Goal: Task Accomplishment & Management: Use online tool/utility

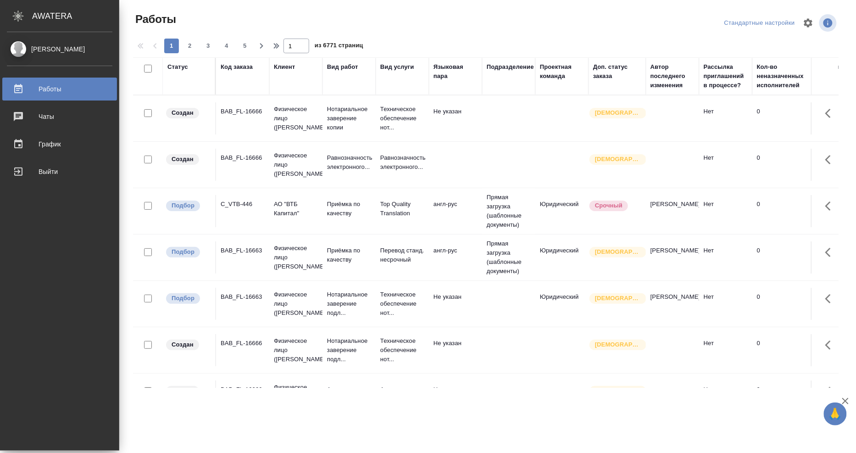
click at [42, 48] on div "[PERSON_NAME]" at bounding box center [60, 49] width 106 height 10
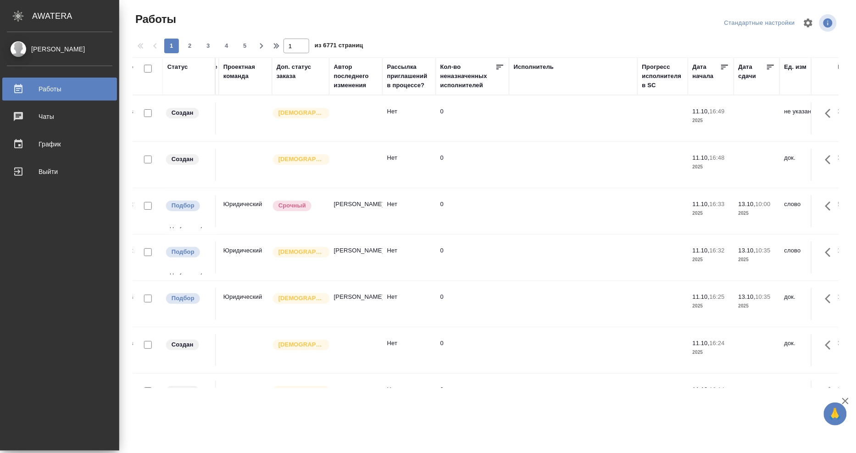
scroll to position [0, 322]
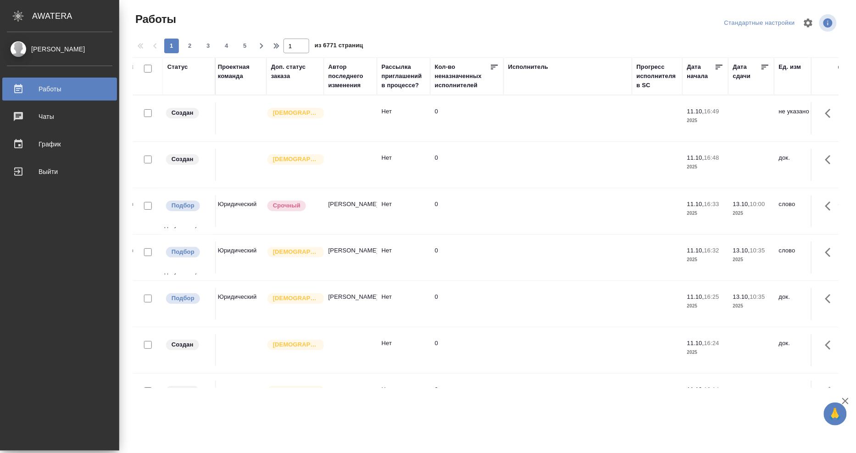
click at [518, 78] on div "Исполнитель" at bounding box center [567, 76] width 119 height 28
click at [17, 17] on icon ".cls-1 fill:#fff;" at bounding box center [18, 16] width 16 height 11
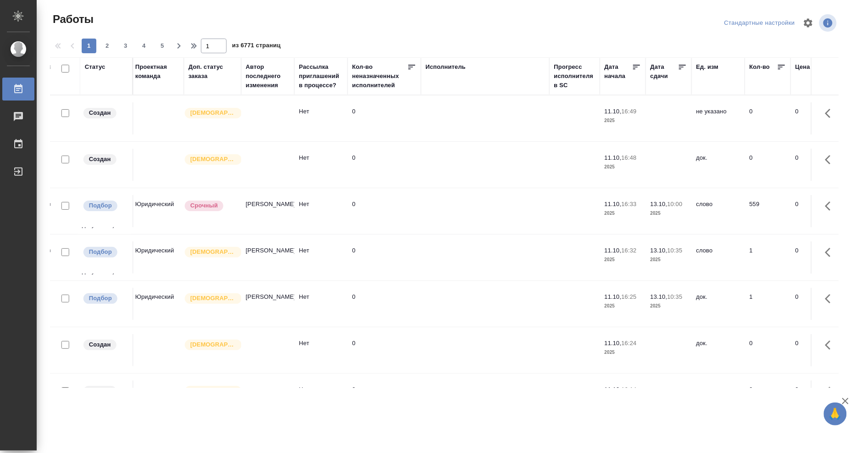
click at [432, 66] on div "Исполнитель" at bounding box center [446, 66] width 40 height 9
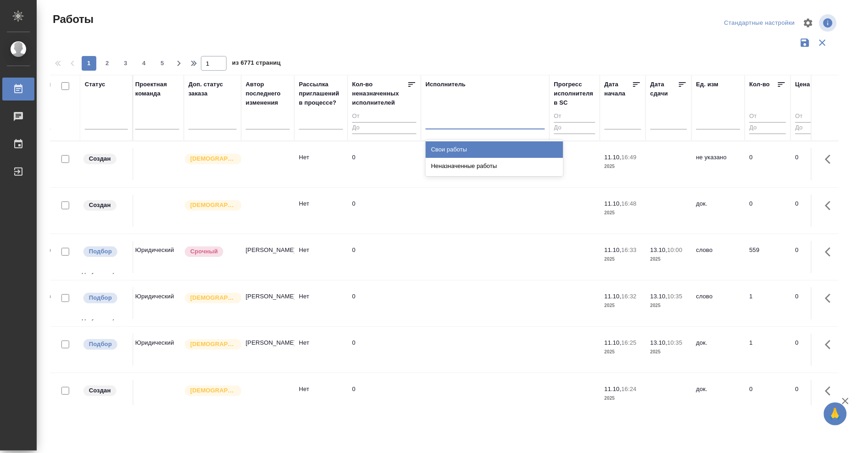
click at [449, 124] on div at bounding box center [485, 119] width 119 height 13
click at [454, 150] on div "Свои работы" at bounding box center [495, 149] width 138 height 17
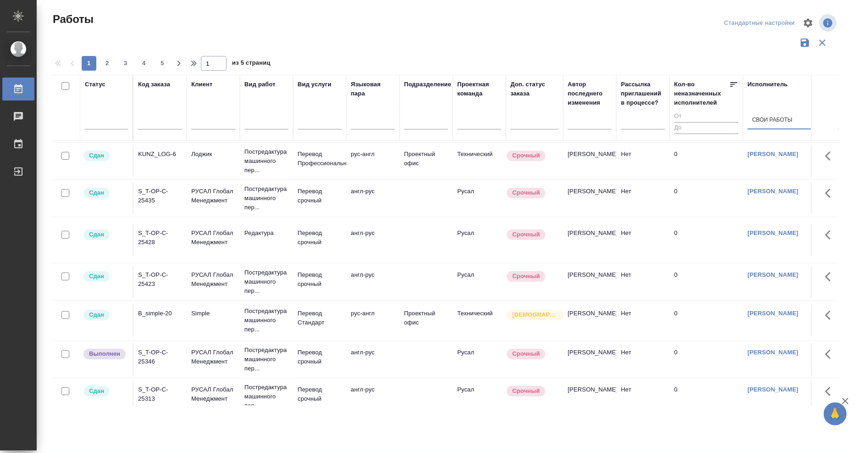
scroll to position [102, 0]
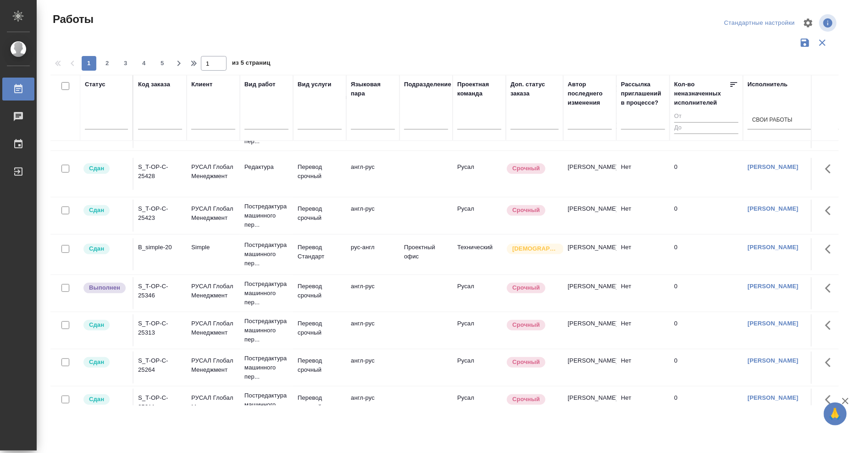
click at [155, 289] on div "S_T-OP-C-25346" at bounding box center [160, 291] width 44 height 18
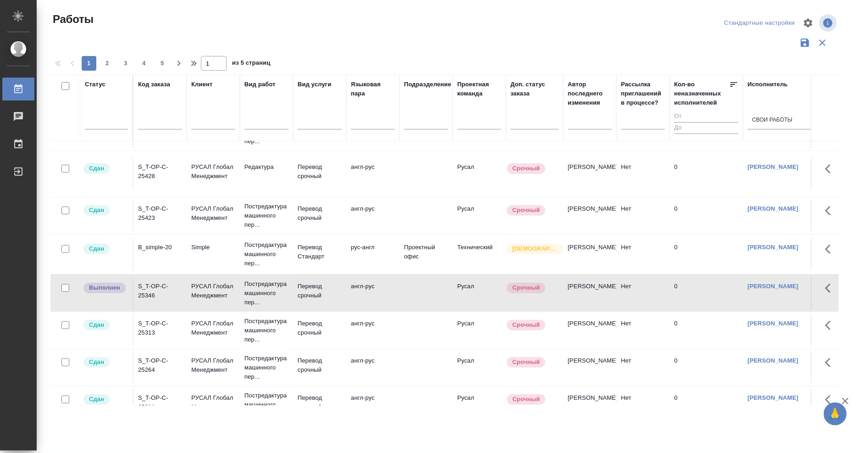
click at [155, 289] on div "S_T-OP-C-25346" at bounding box center [160, 291] width 44 height 18
